Goal: Task Accomplishment & Management: Manage account settings

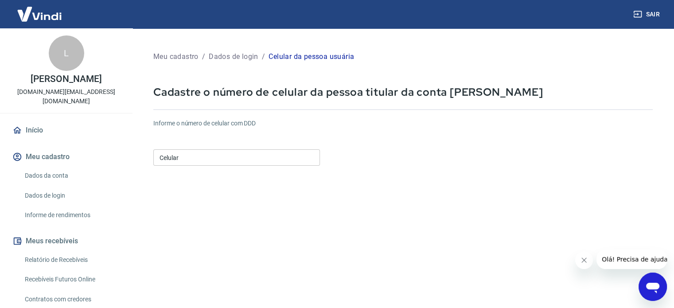
click at [230, 157] on input "Celular" at bounding box center [236, 157] width 167 height 16
type input "(11) 97113-0611"
click at [250, 207] on form "Informe o número de celular com DDD Celular (11) 97113-0611 Celular Continuar C…" at bounding box center [403, 241] width 500 height 259
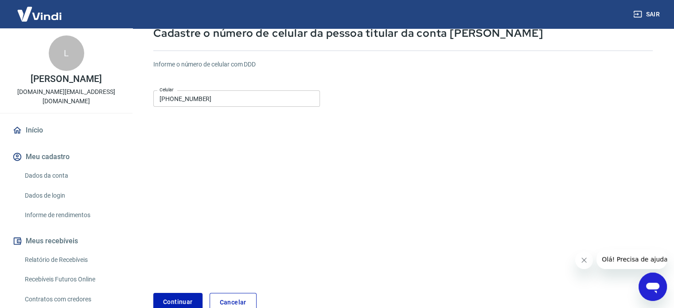
scroll to position [111, 0]
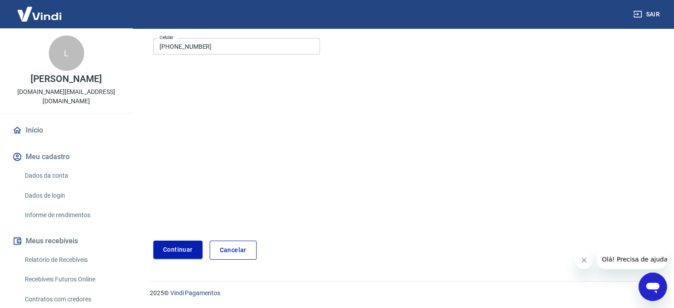
click at [174, 242] on button "Continuar" at bounding box center [177, 250] width 49 height 18
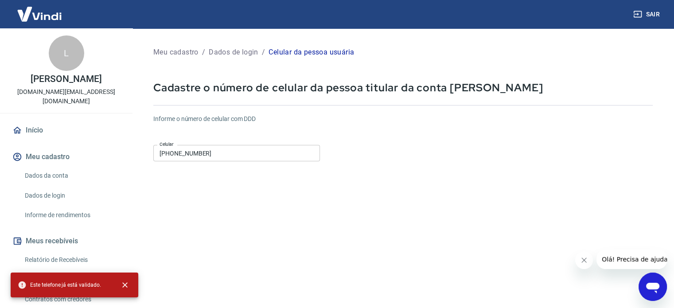
scroll to position [0, 0]
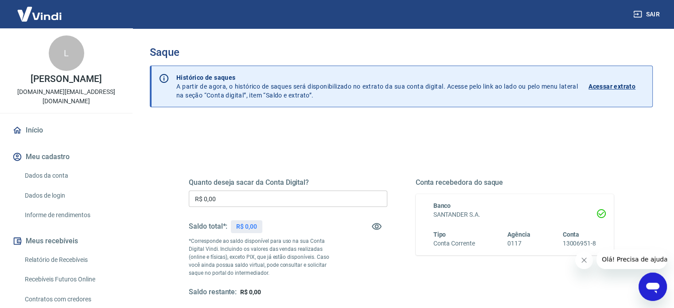
click at [617, 86] on p "Acessar extrato" at bounding box center [612, 86] width 47 height 9
